Goal: Navigation & Orientation: Find specific page/section

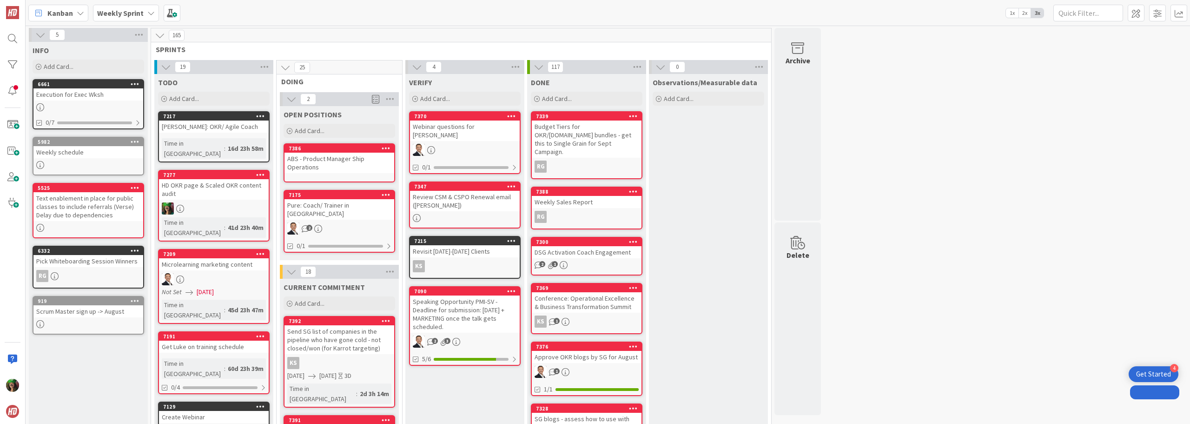
drag, startPoint x: 0, startPoint y: 0, endPoint x: 70, endPoint y: 13, distance: 71.5
click at [70, 13] on span "Kanban" at bounding box center [60, 12] width 26 height 11
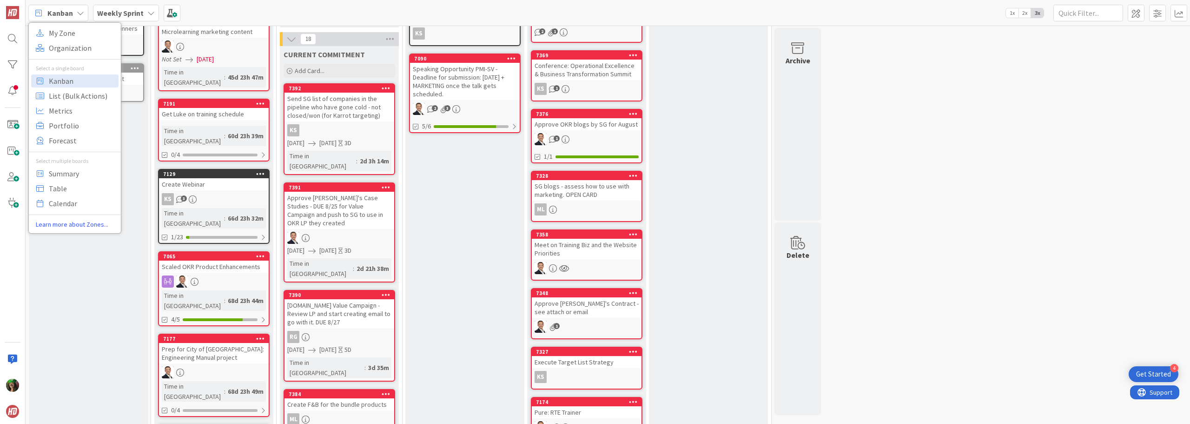
click at [110, 12] on b "Weekly Sprint" at bounding box center [120, 12] width 46 height 9
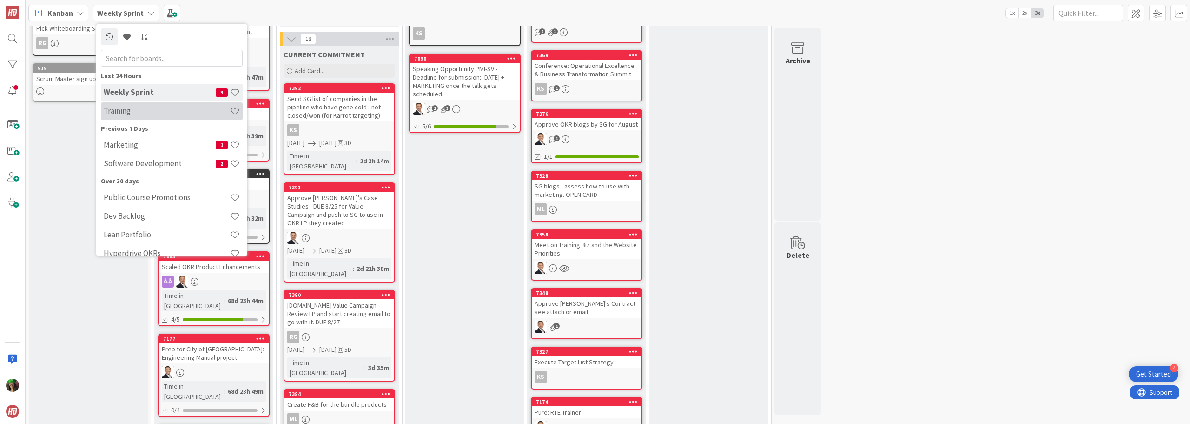
click at [133, 108] on h4 "Training" at bounding box center [167, 110] width 126 height 9
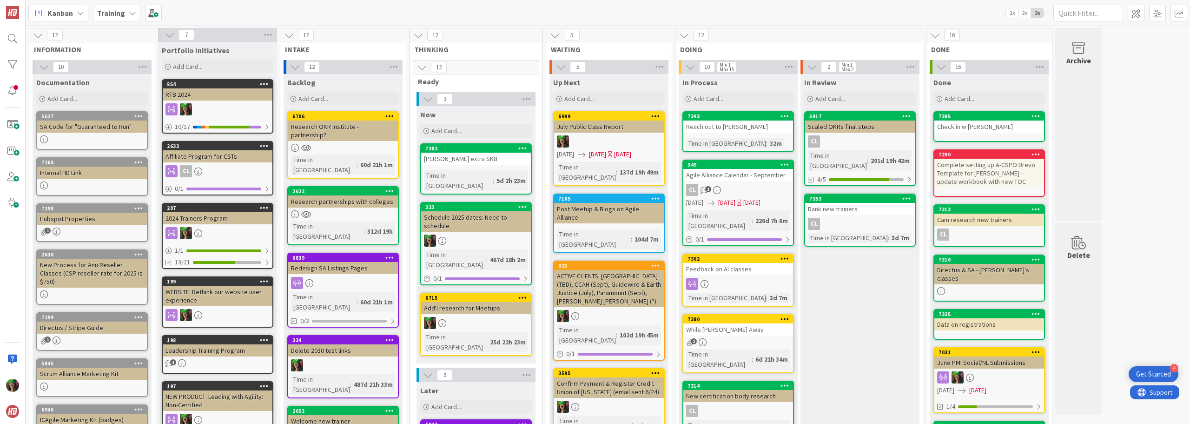
click at [85, 183] on div at bounding box center [92, 185] width 110 height 8
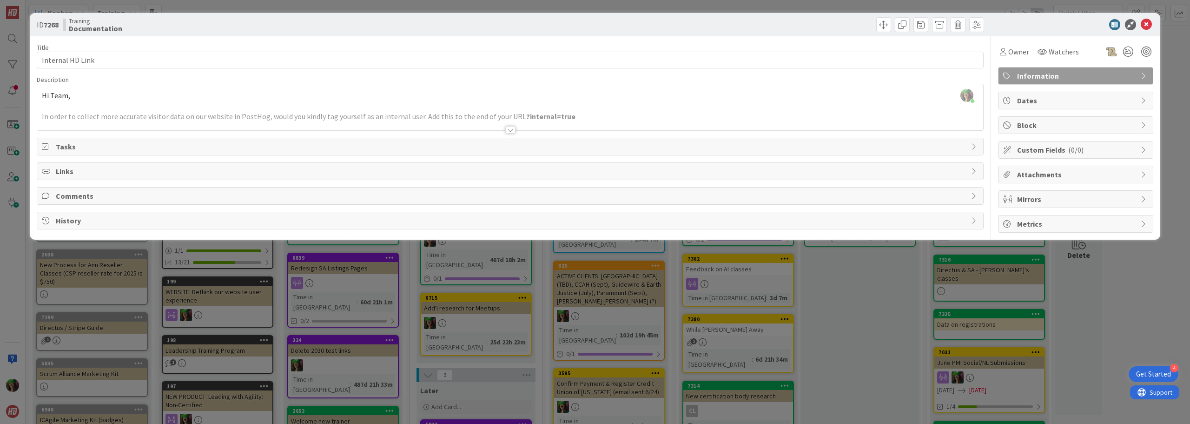
click at [509, 132] on div at bounding box center [510, 129] width 10 height 7
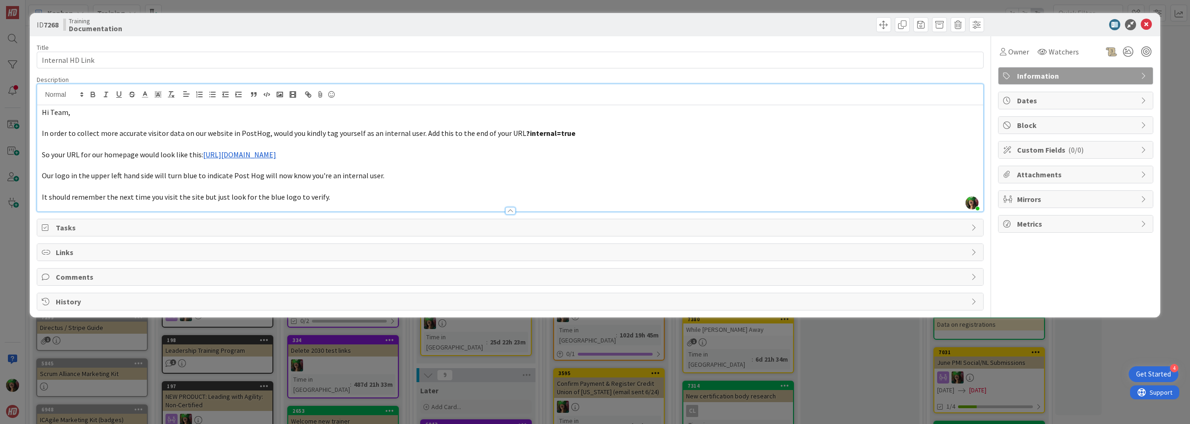
click at [276, 152] on link "[URL][DOMAIN_NAME]" at bounding box center [239, 154] width 73 height 9
click at [270, 174] on link "[URL][DOMAIN_NAME]" at bounding box center [244, 172] width 64 height 12
